Goal: Contribute content

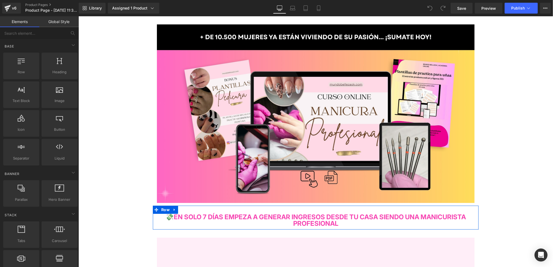
click at [257, 212] on div "💸EN SOLO 7 DÍAS EMPEZA A GENERAR INGRESOS DESDE TU CASA SIENDO UNA MANICURISTA …" at bounding box center [316, 218] width 326 height 24
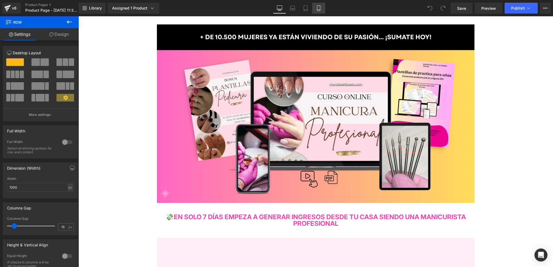
click at [314, 9] on link "Mobile" at bounding box center [318, 8] width 13 height 11
type input "100"
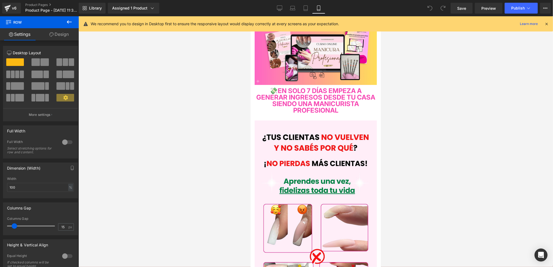
drag, startPoint x: 378, startPoint y: 37, endPoint x: 632, endPoint y: 42, distance: 254.1
click at [548, 24] on icon at bounding box center [546, 23] width 5 height 5
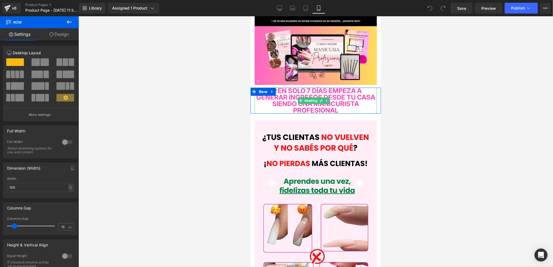
click at [301, 91] on span "💸EN SOLO 7 DÍAS EMPEZA A GENERAR INGRESOS DESDE TU CASA SIENDO UNA MANICURISTA …" at bounding box center [315, 100] width 119 height 27
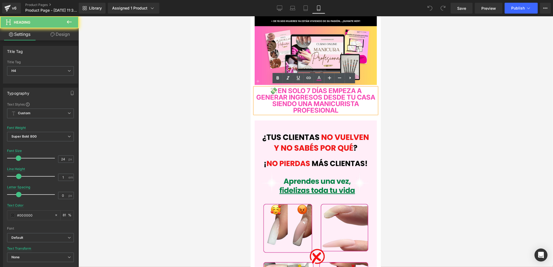
click at [307, 90] on span "💸EN SOLO 7 DÍAS EMPEZA A GENERAR INGRESOS DESDE TU CASA SIENDO UNA MANICURISTA …" at bounding box center [315, 100] width 119 height 27
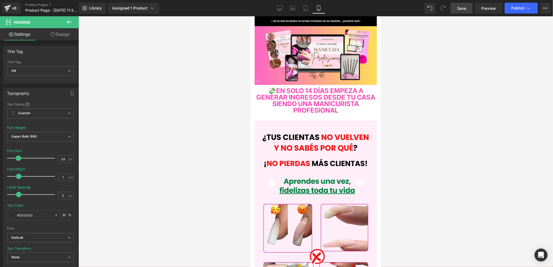
click at [460, 10] on span "Save" at bounding box center [461, 8] width 9 height 6
click at [460, 10] on div "Saving . . ." at bounding box center [455, 8] width 21 height 6
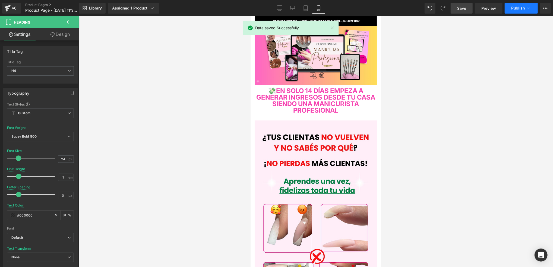
click at [526, 7] on button "Publish" at bounding box center [521, 8] width 33 height 11
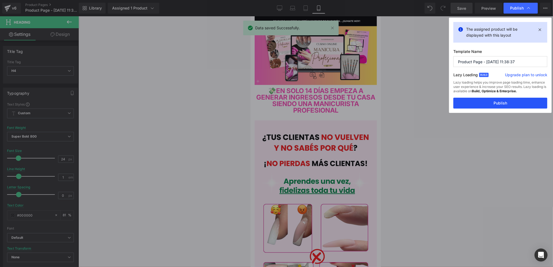
click at [472, 99] on button "Publish" at bounding box center [500, 103] width 94 height 11
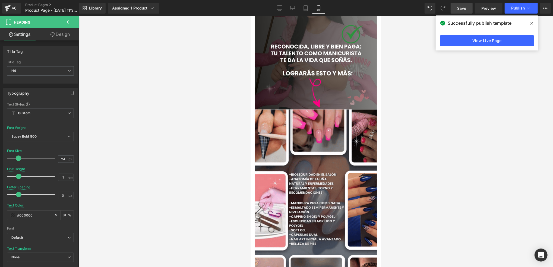
scroll to position [687, 0]
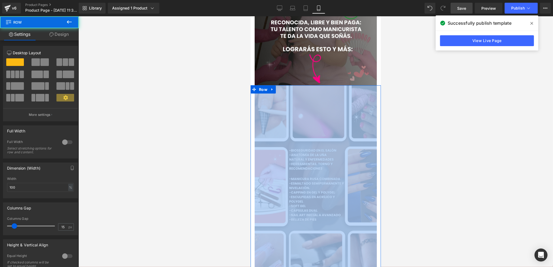
drag, startPoint x: 376, startPoint y: 91, endPoint x: 374, endPoint y: 131, distance: 39.2
click at [374, 131] on div "Image" at bounding box center [315, 193] width 130 height 217
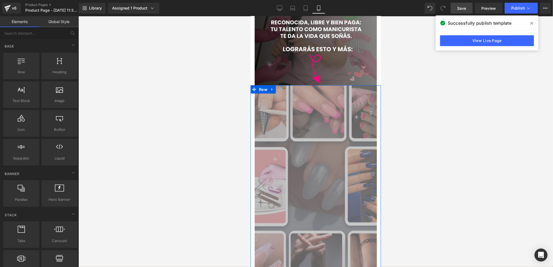
drag, startPoint x: 124, startPoint y: 115, endPoint x: 410, endPoint y: 152, distance: 288.9
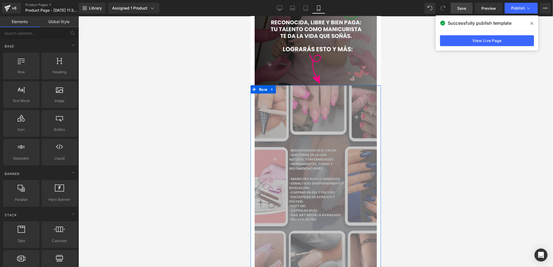
click at [410, 152] on div at bounding box center [315, 141] width 475 height 251
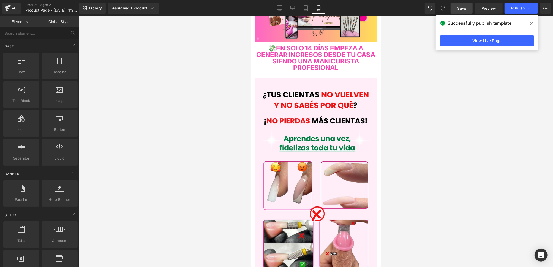
scroll to position [0, 0]
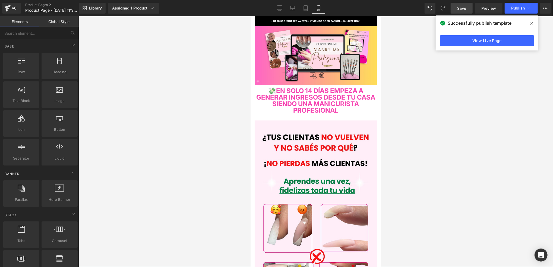
click at [394, 91] on div at bounding box center [315, 141] width 475 height 251
click at [528, 24] on span at bounding box center [531, 23] width 9 height 9
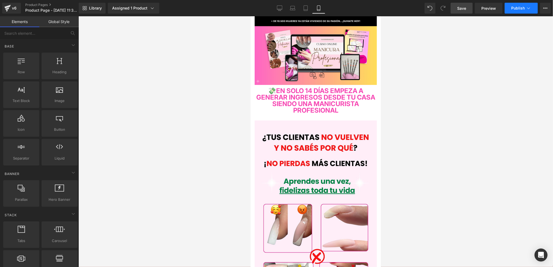
click at [526, 11] on button "Publish" at bounding box center [521, 8] width 33 height 11
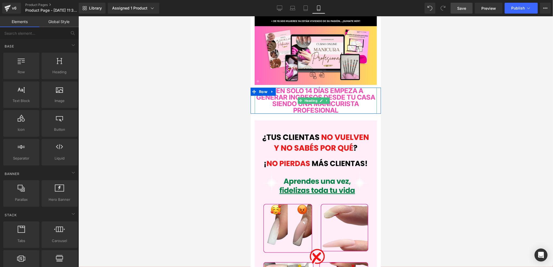
click at [364, 104] on span "💸EN SOLO 14 DÍAS EMPEZA A GENERAR INGRESOS DESDE TU CASA SIENDO UNA MANICURISTA…" at bounding box center [315, 100] width 119 height 27
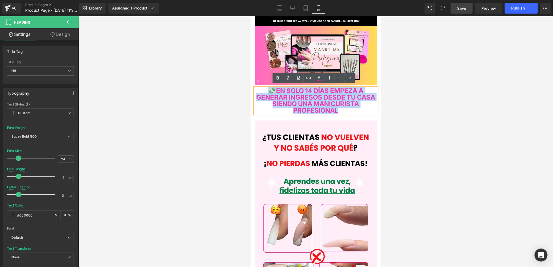
drag, startPoint x: 366, startPoint y: 109, endPoint x: 258, endPoint y: 90, distance: 109.6
click at [258, 90] on span "💸EN SOLO 14 DÍAS EMPEZA A GENERAR INGRESOS DESDE TU CASA SIENDO UNA MANICURISTA…" at bounding box center [315, 100] width 119 height 27
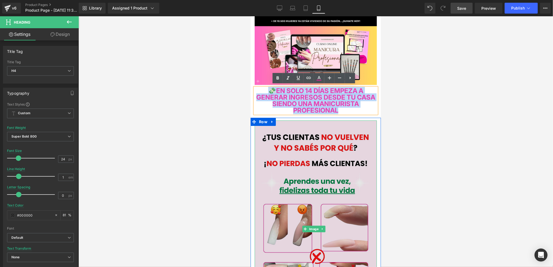
copy span "💸EN SOLO 14 DÍAS EMPEZA A GENERAR INGRESOS DESDE TU CASA SIENDO UNA MANICURISTA…"
